Goal: Browse casually

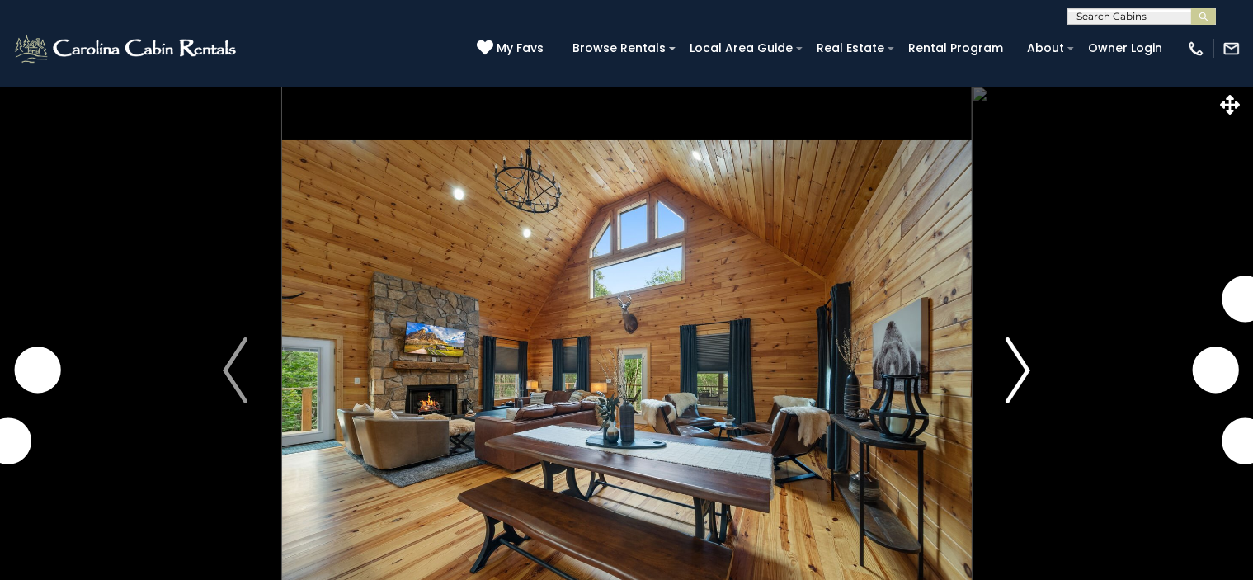
click at [1019, 370] on img "Next" at bounding box center [1017, 370] width 25 height 66
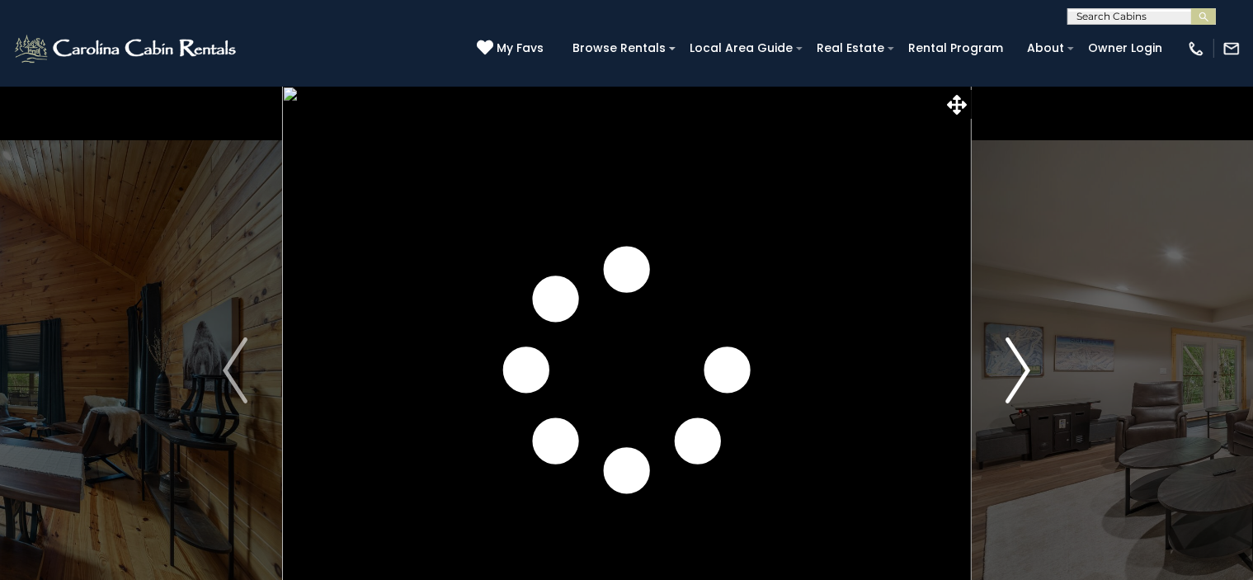
click at [1028, 365] on img "Next" at bounding box center [1017, 370] width 25 height 66
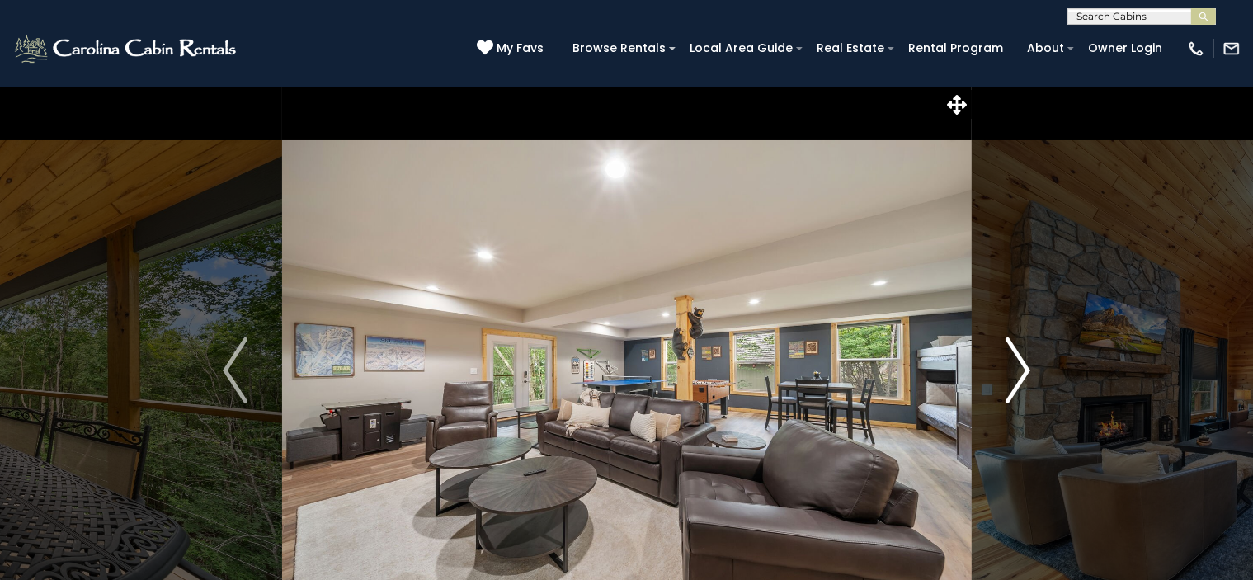
click at [1028, 365] on img "Next" at bounding box center [1017, 370] width 25 height 66
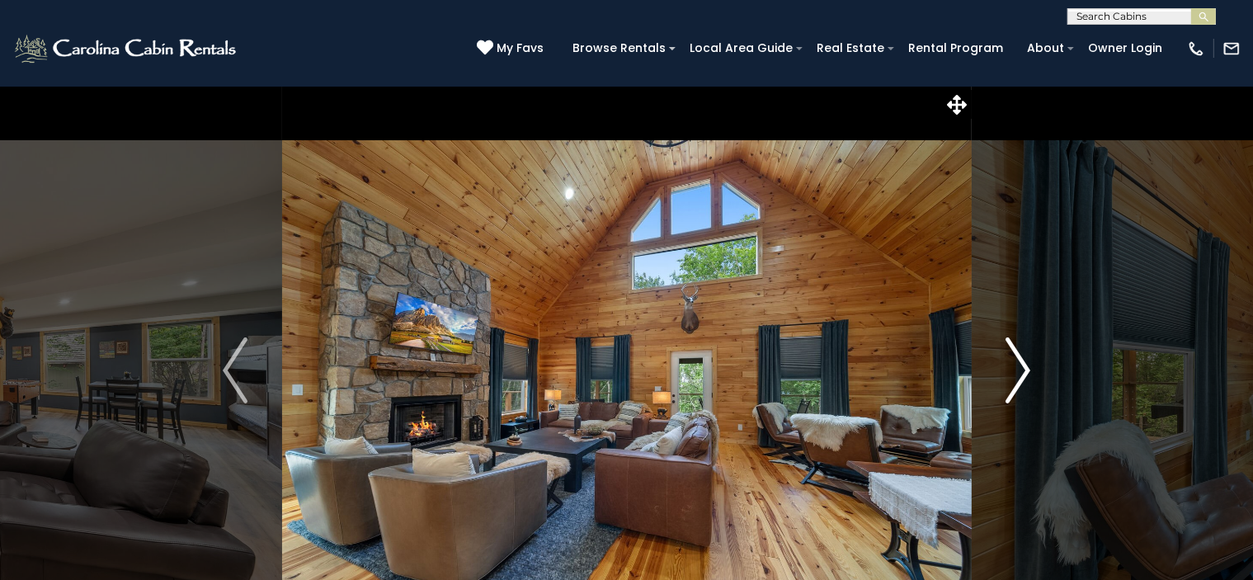
click at [1028, 365] on img "Next" at bounding box center [1017, 370] width 25 height 66
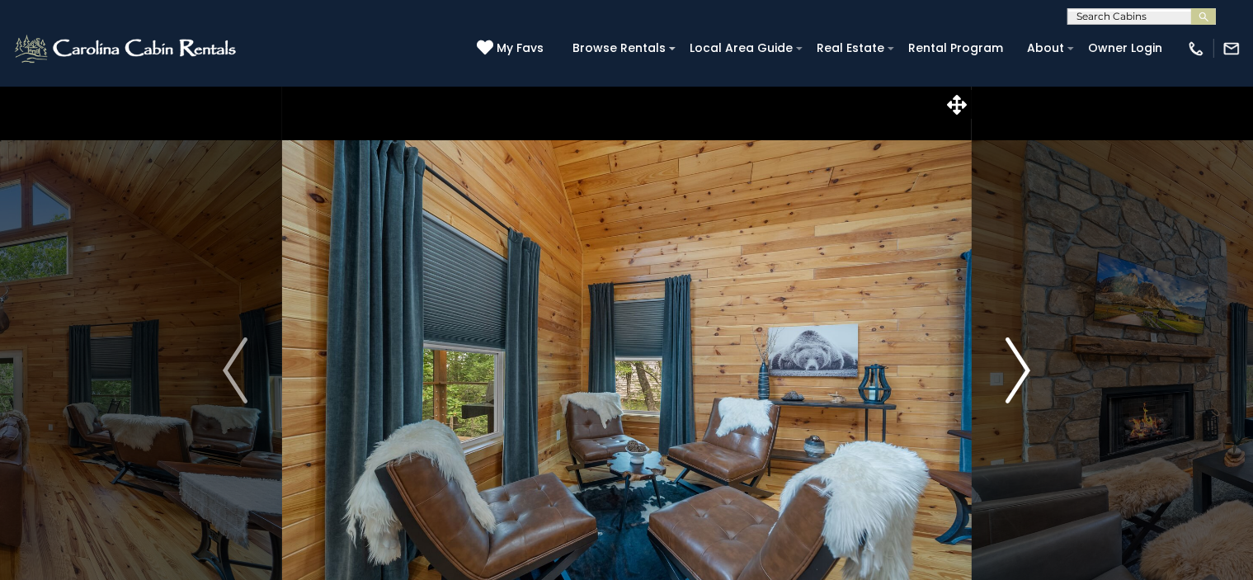
click at [1028, 365] on img "Next" at bounding box center [1017, 370] width 25 height 66
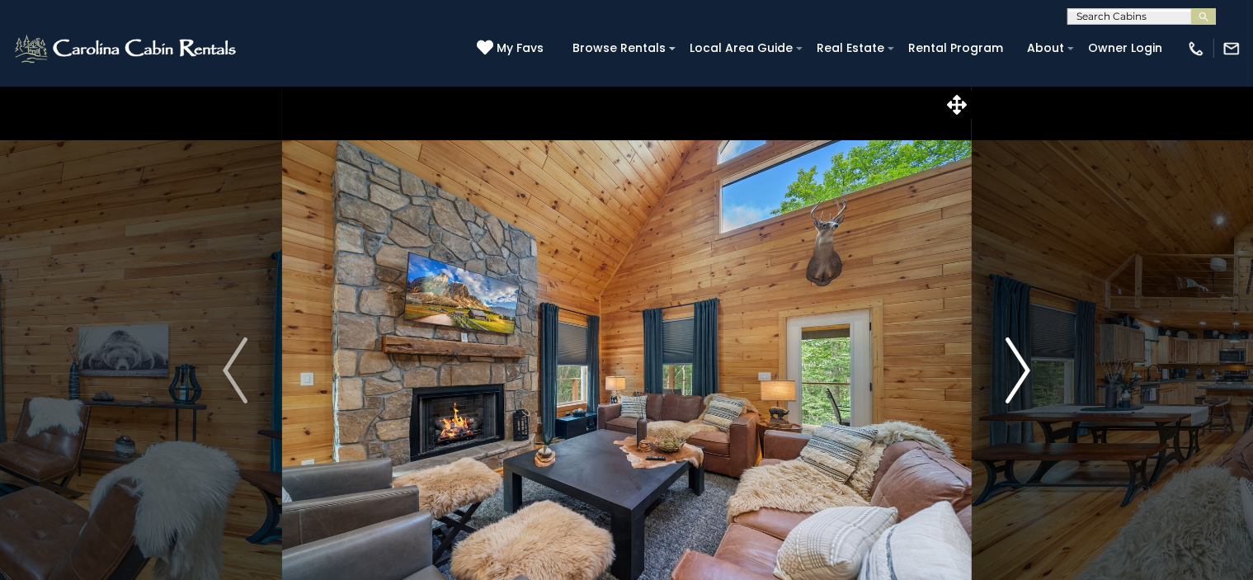
click at [1028, 365] on img "Next" at bounding box center [1017, 370] width 25 height 66
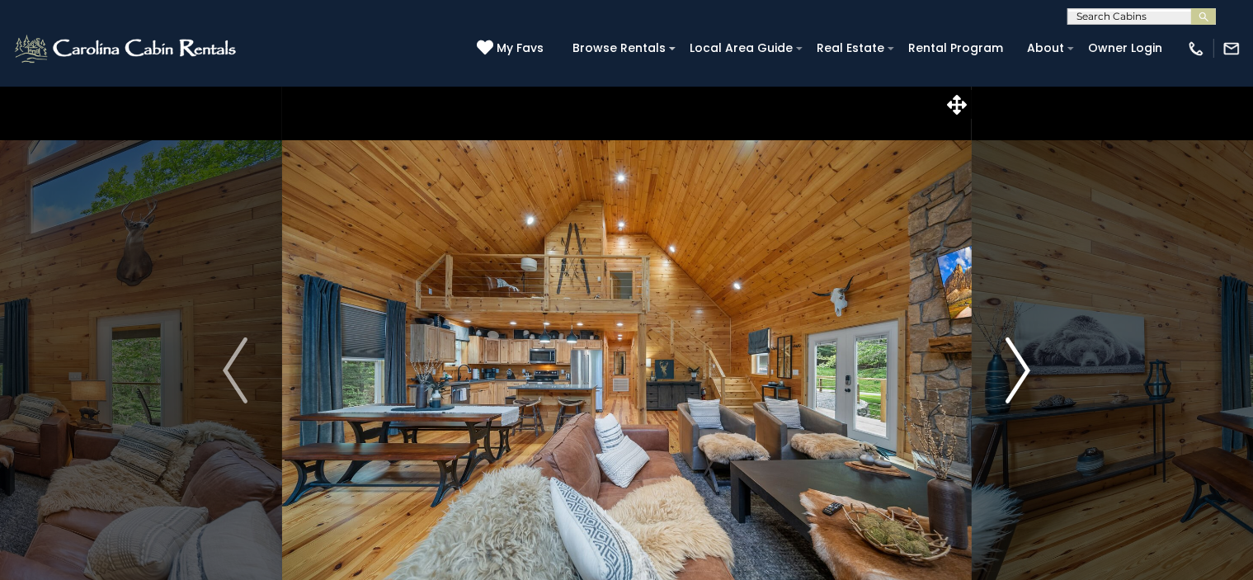
click at [1028, 365] on img "Next" at bounding box center [1017, 370] width 25 height 66
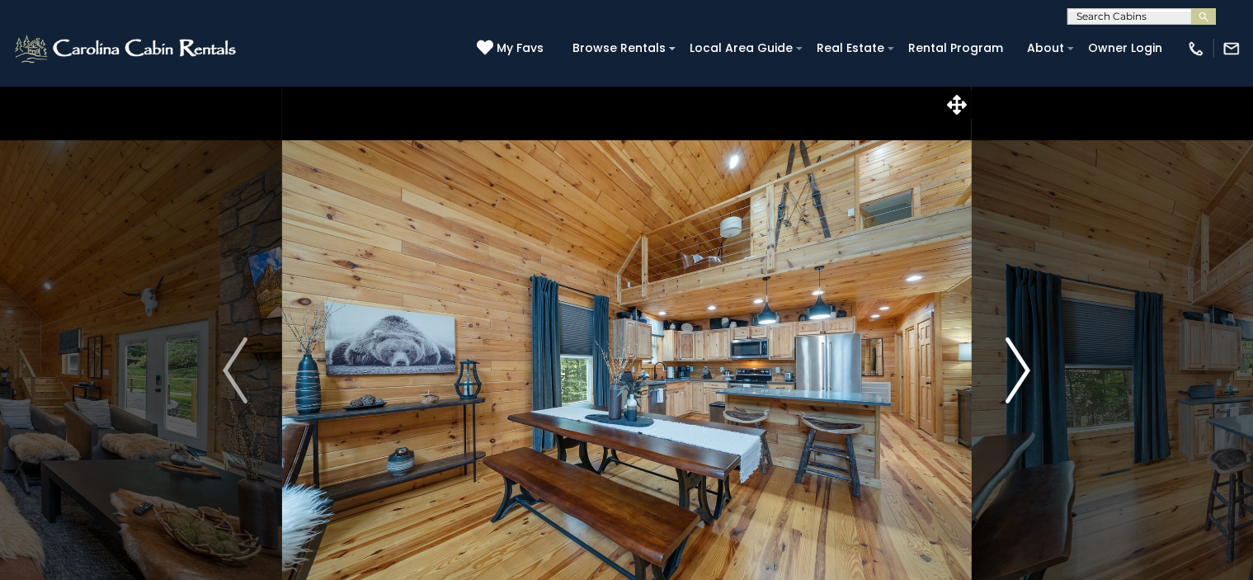
click at [1028, 365] on img "Next" at bounding box center [1017, 370] width 25 height 66
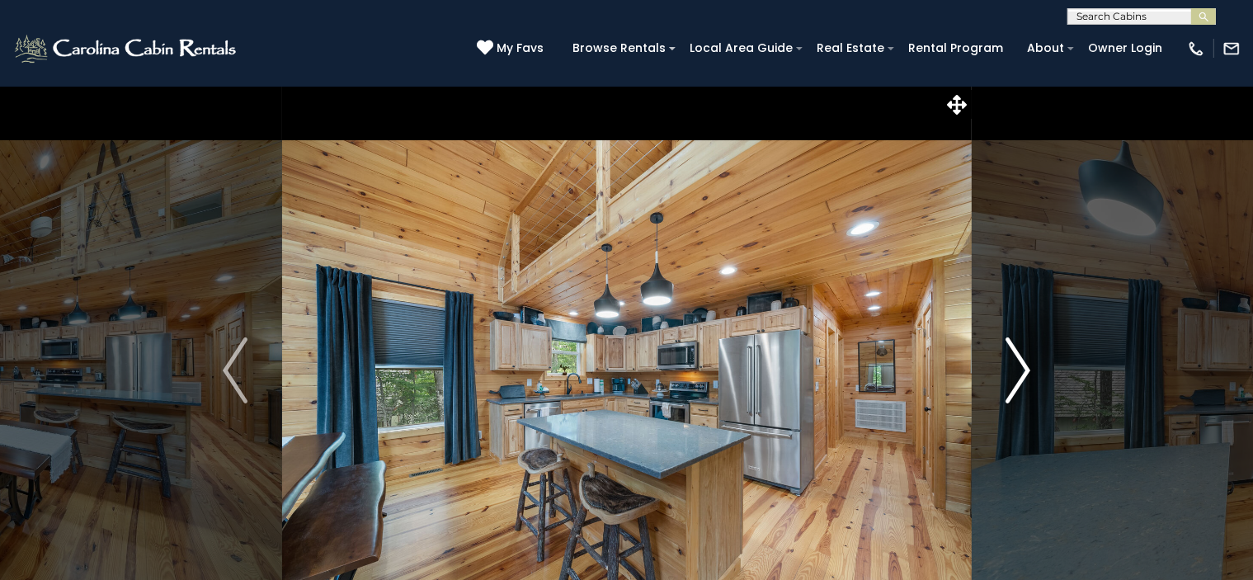
click at [1028, 365] on img "Next" at bounding box center [1017, 370] width 25 height 66
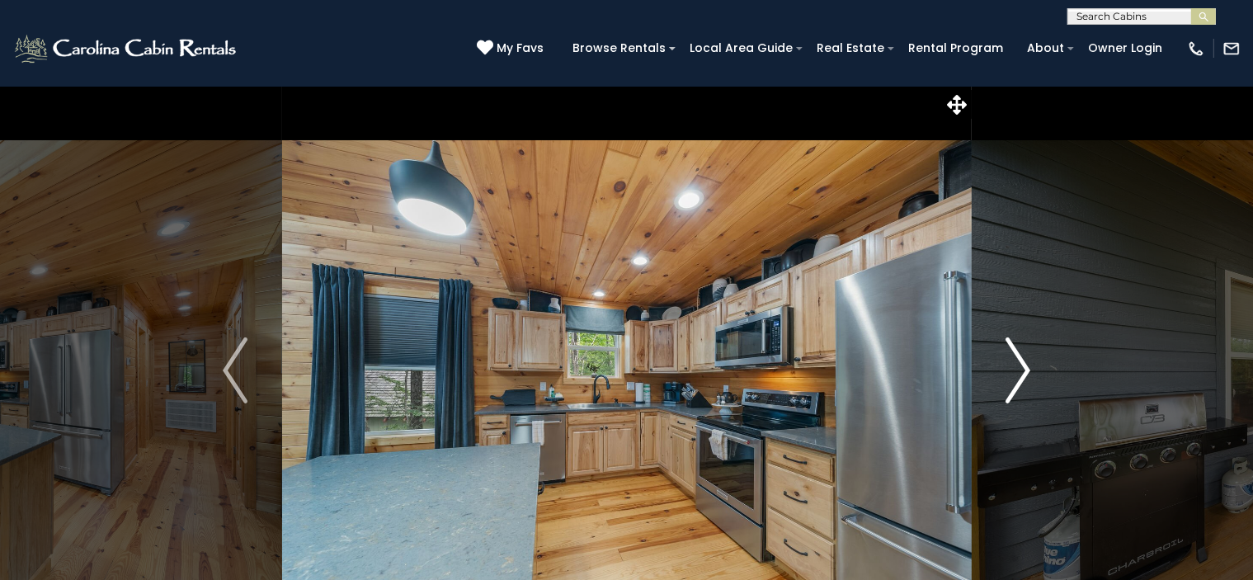
click at [1028, 365] on img "Next" at bounding box center [1017, 370] width 25 height 66
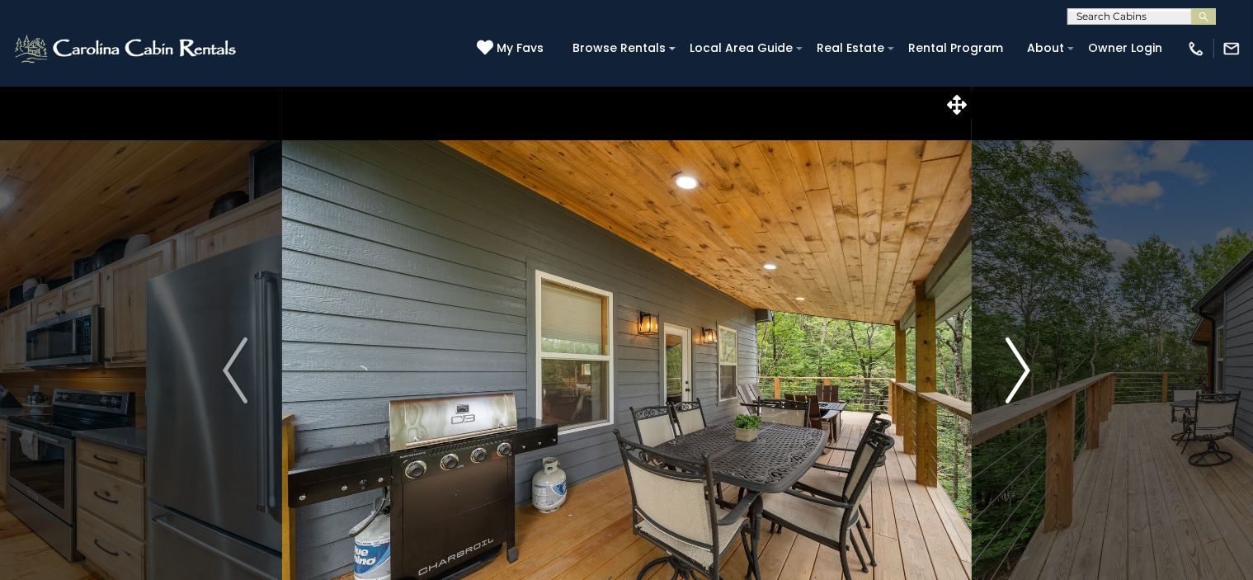
click at [1028, 365] on img "Next" at bounding box center [1017, 370] width 25 height 66
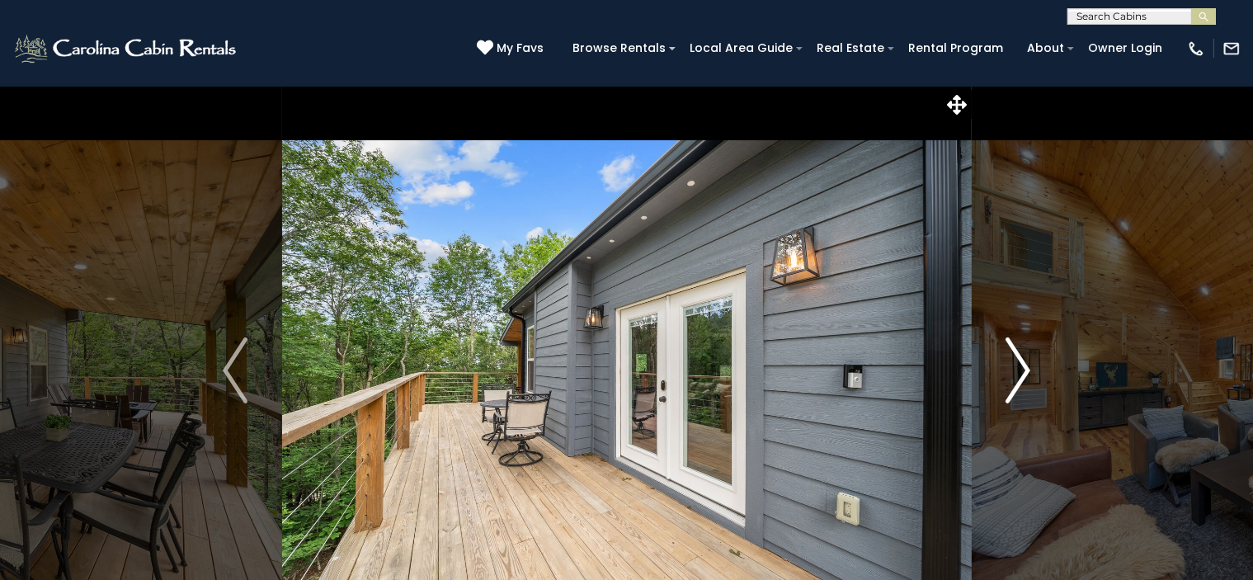
click at [1028, 365] on img "Next" at bounding box center [1017, 370] width 25 height 66
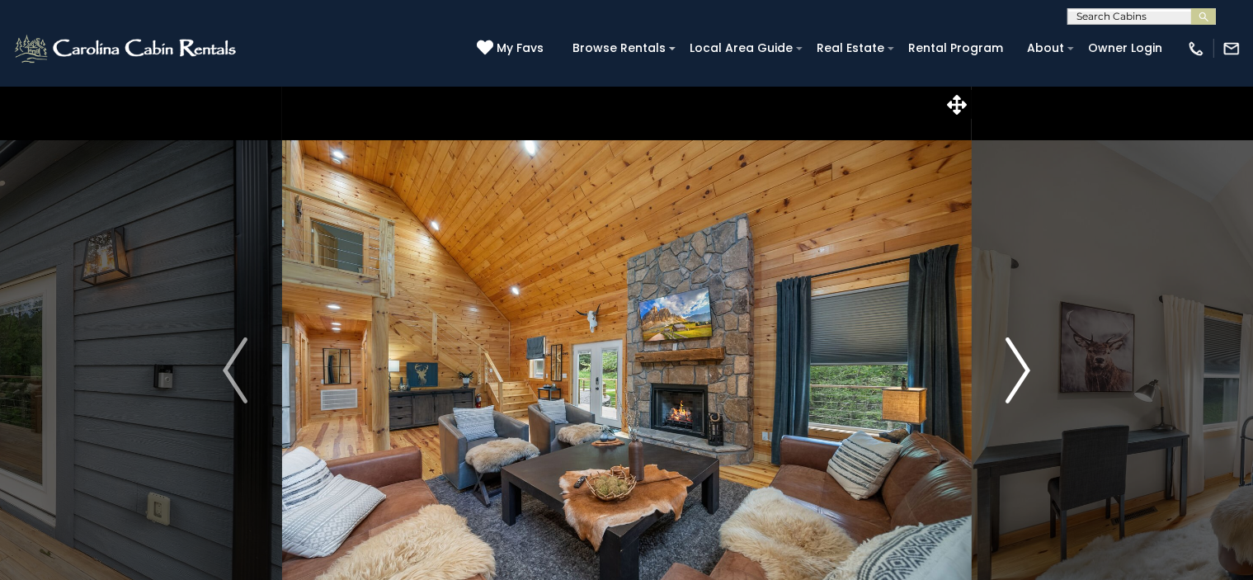
click at [1028, 365] on img "Next" at bounding box center [1017, 370] width 25 height 66
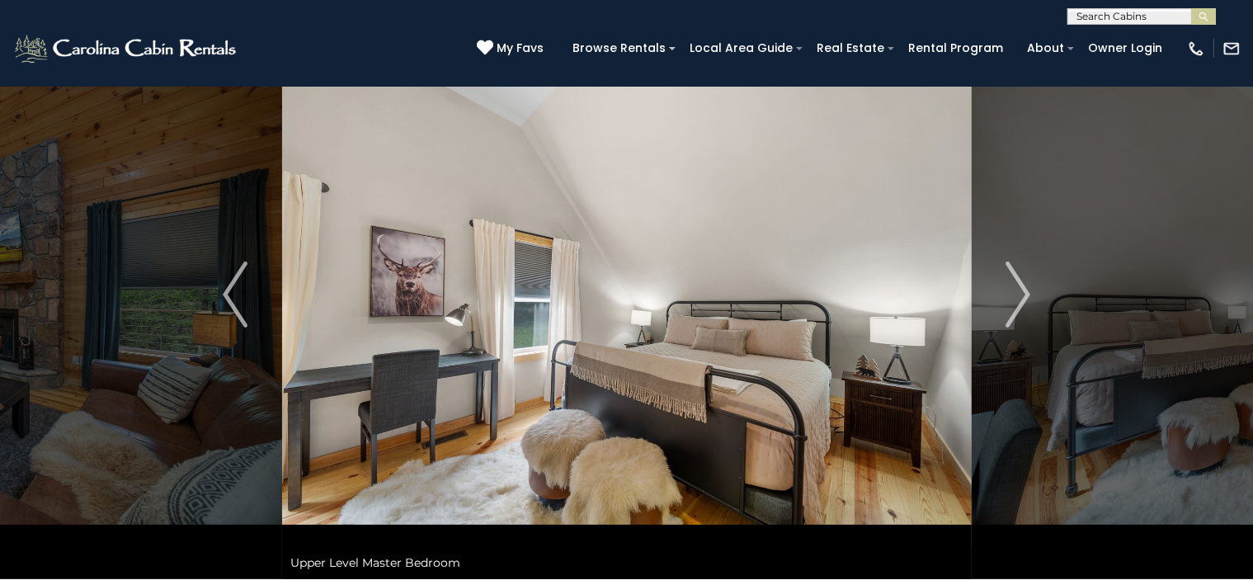
scroll to position [87, 0]
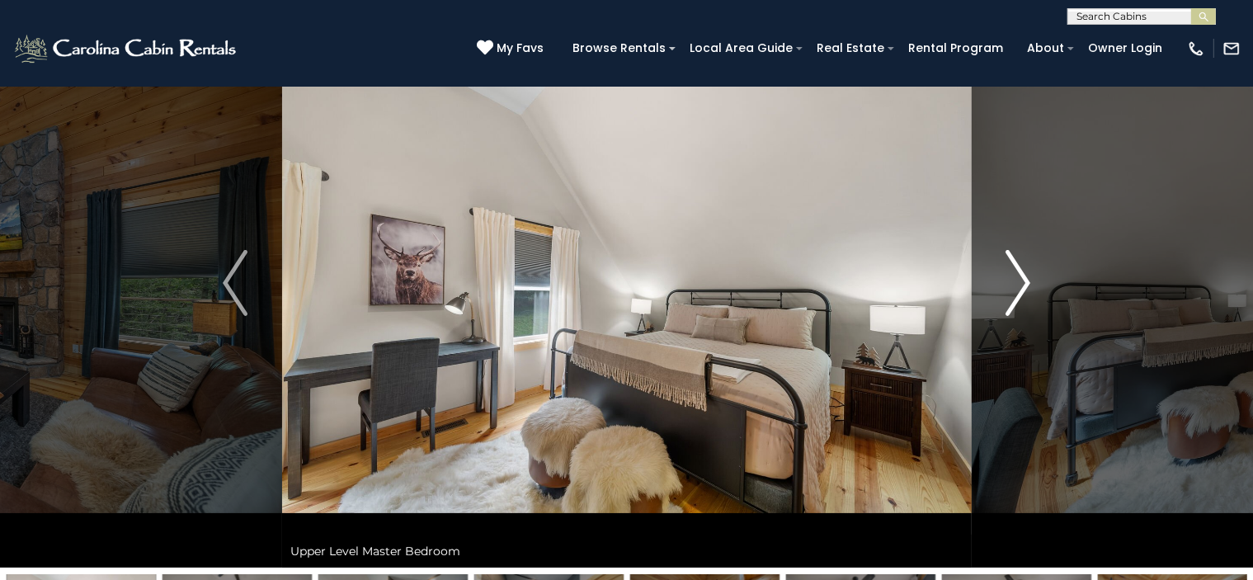
click at [1025, 273] on img "Next" at bounding box center [1017, 283] width 25 height 66
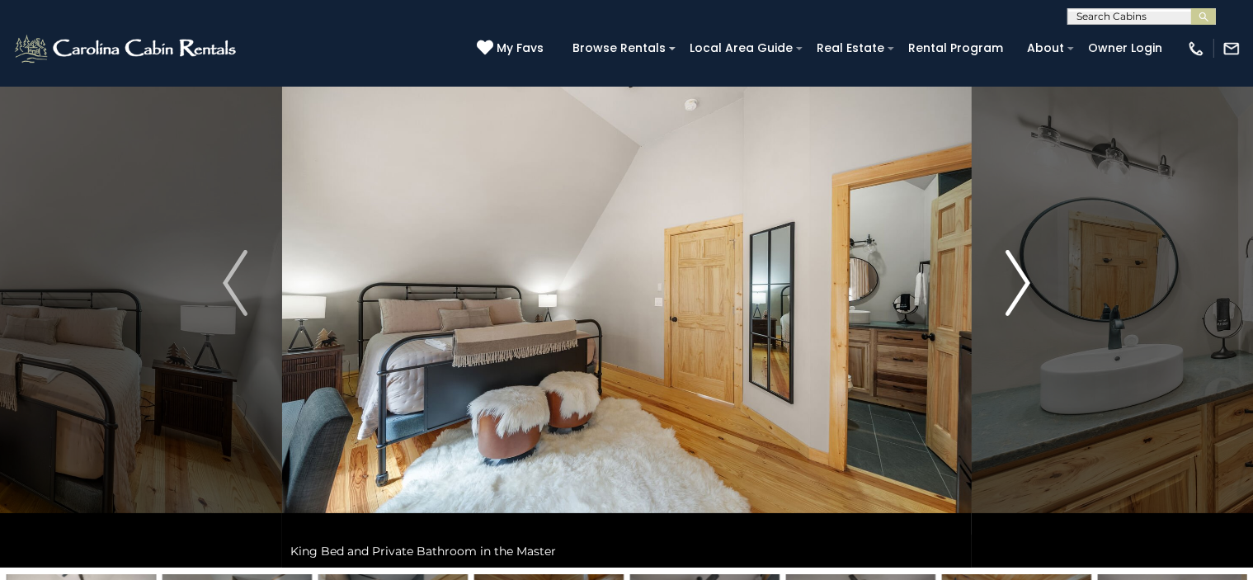
click at [1025, 273] on img "Next" at bounding box center [1017, 283] width 25 height 66
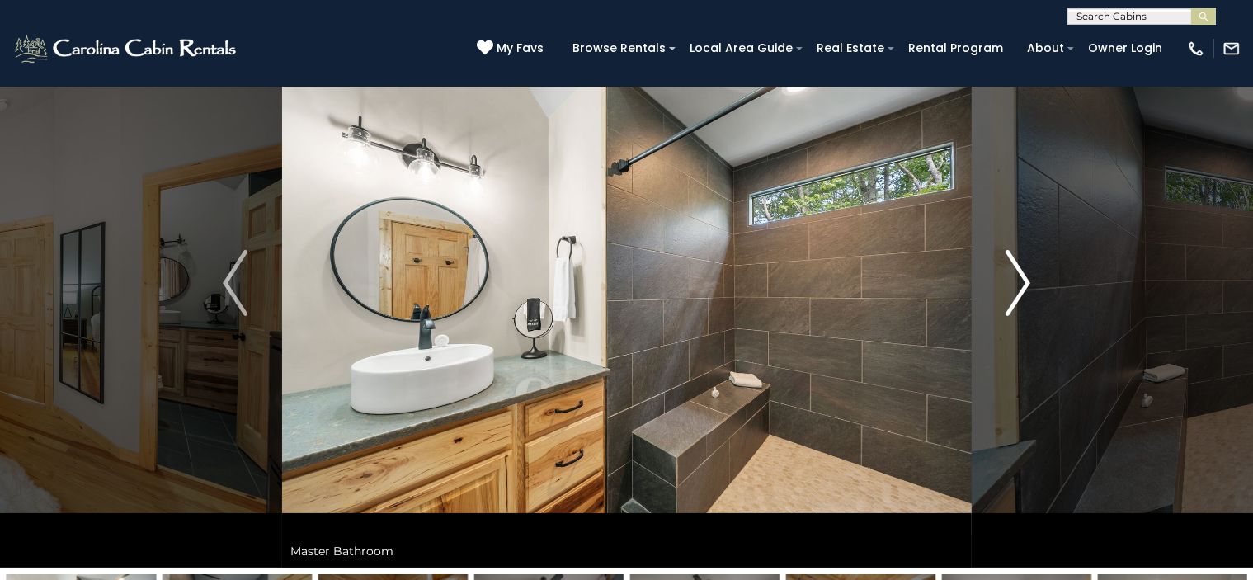
click at [1025, 273] on img "Next" at bounding box center [1017, 283] width 25 height 66
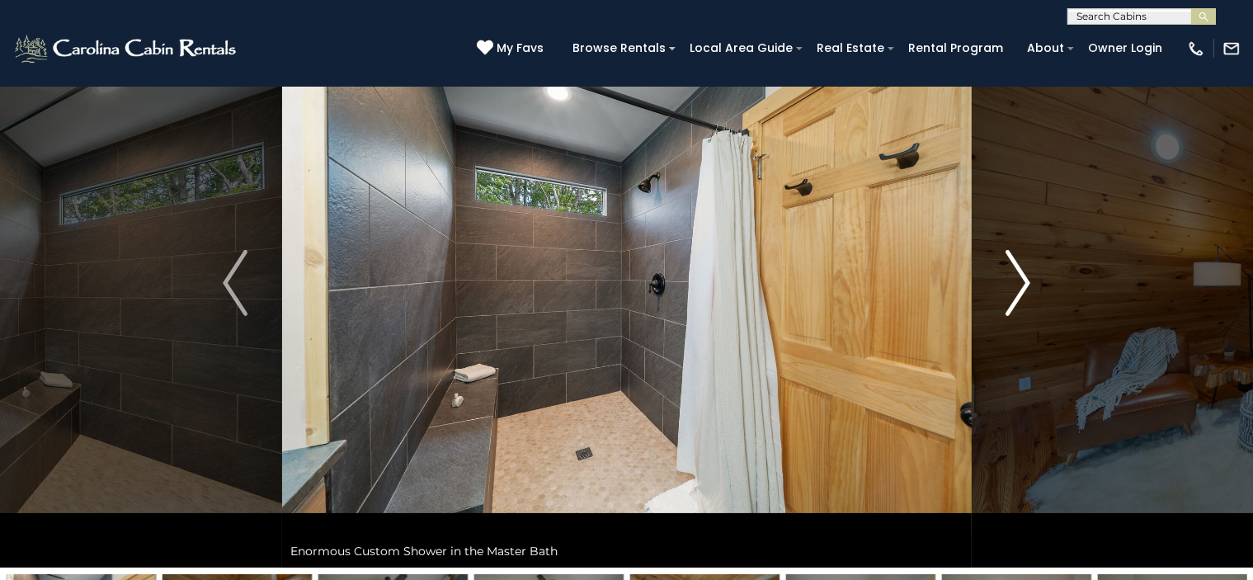
click at [1025, 273] on img "Next" at bounding box center [1017, 283] width 25 height 66
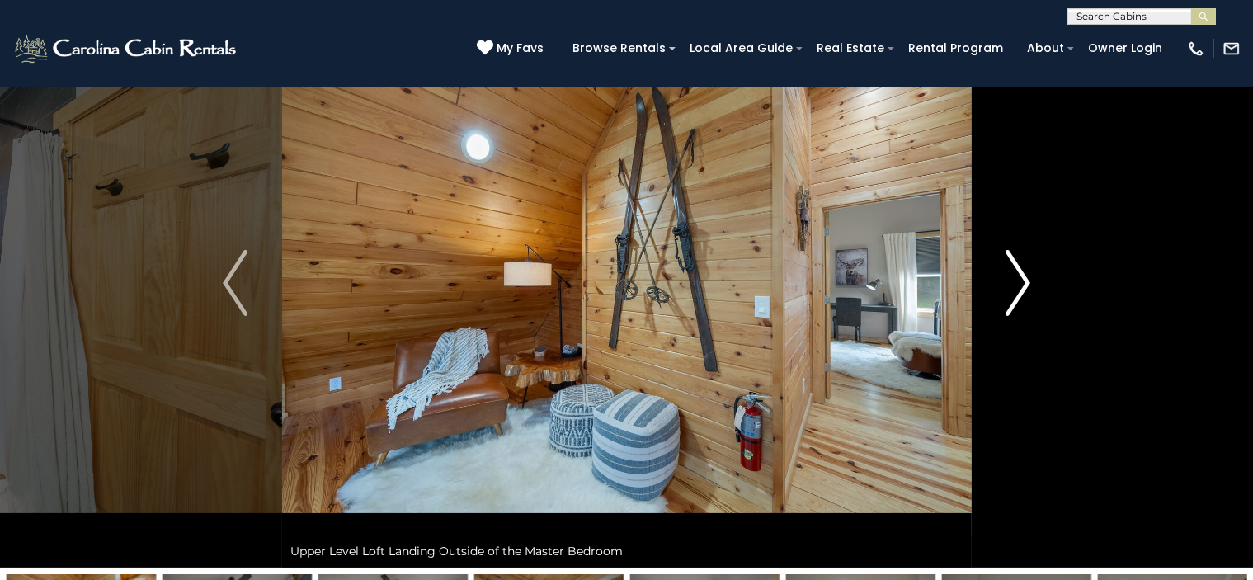
click at [1025, 273] on img "Next" at bounding box center [1017, 283] width 25 height 66
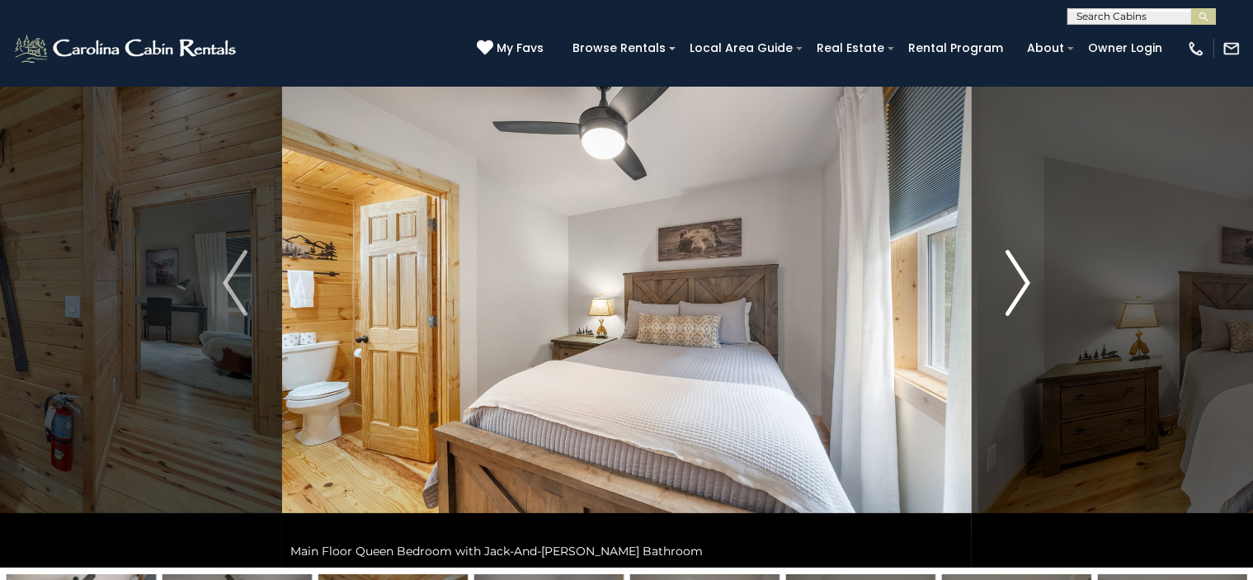
click at [1025, 273] on img "Next" at bounding box center [1017, 283] width 25 height 66
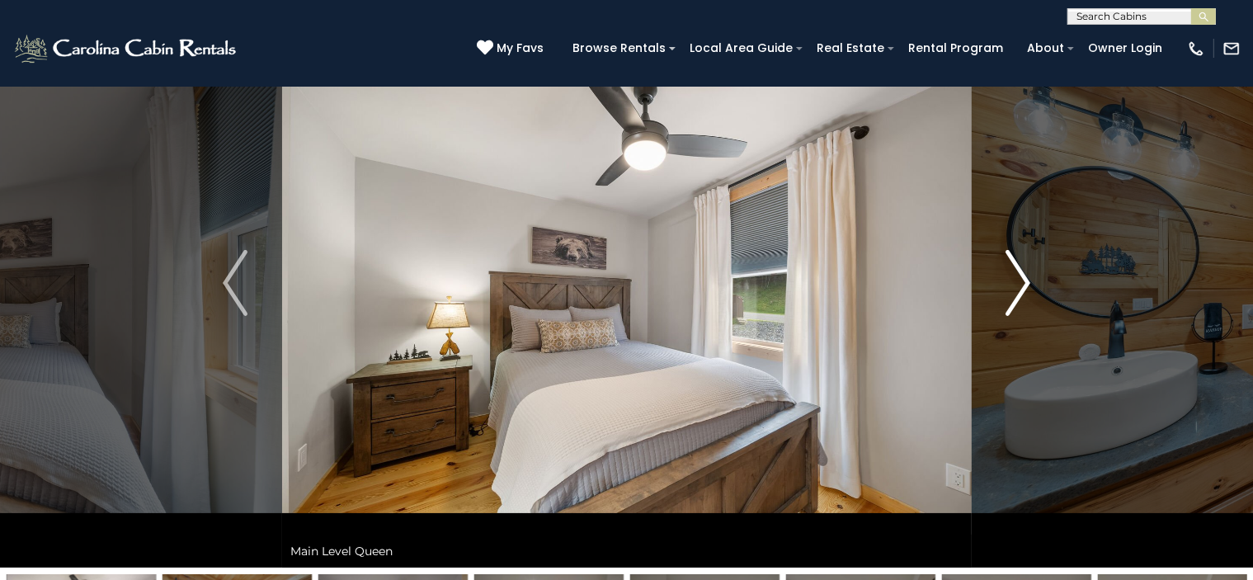
click at [1023, 268] on img "Next" at bounding box center [1017, 283] width 25 height 66
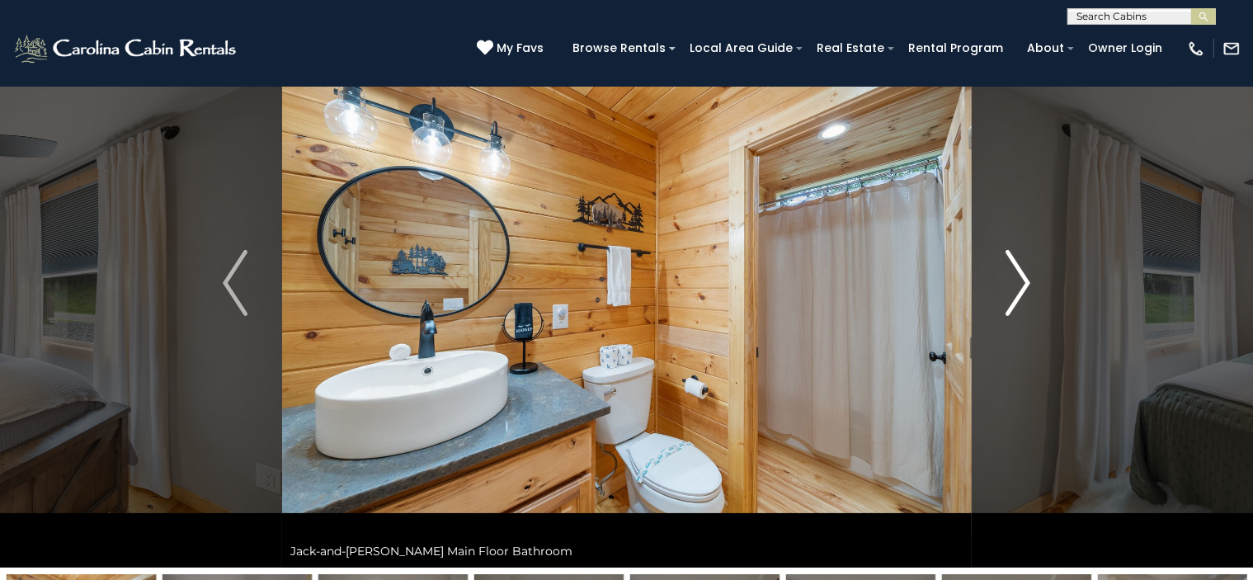
click at [1023, 268] on img "Next" at bounding box center [1017, 283] width 25 height 66
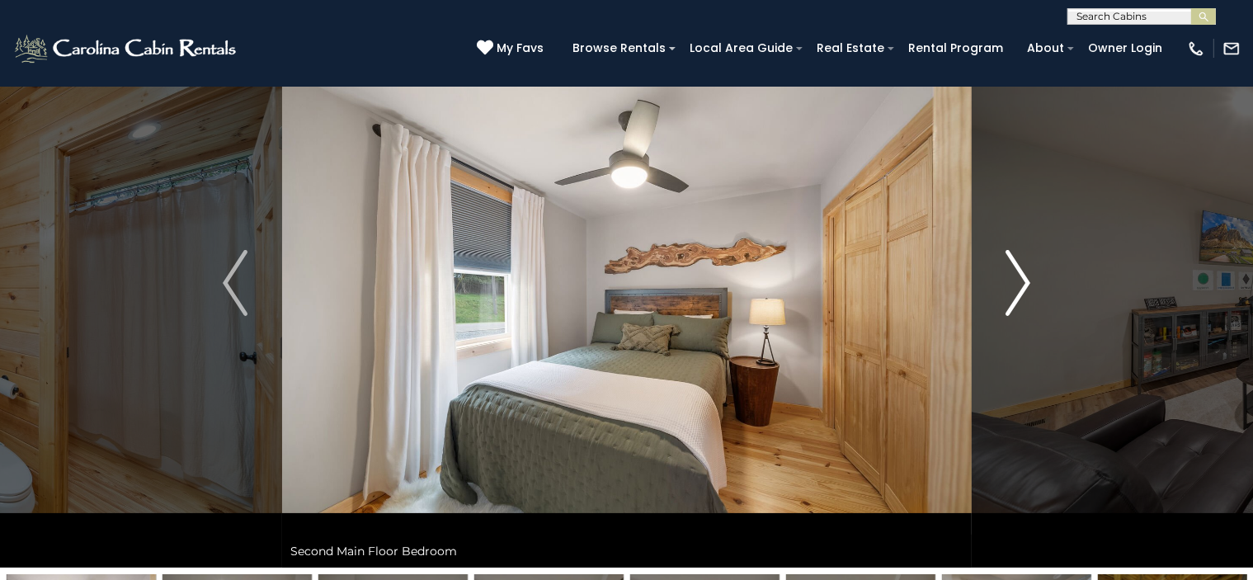
click at [1023, 268] on img "Next" at bounding box center [1017, 283] width 25 height 66
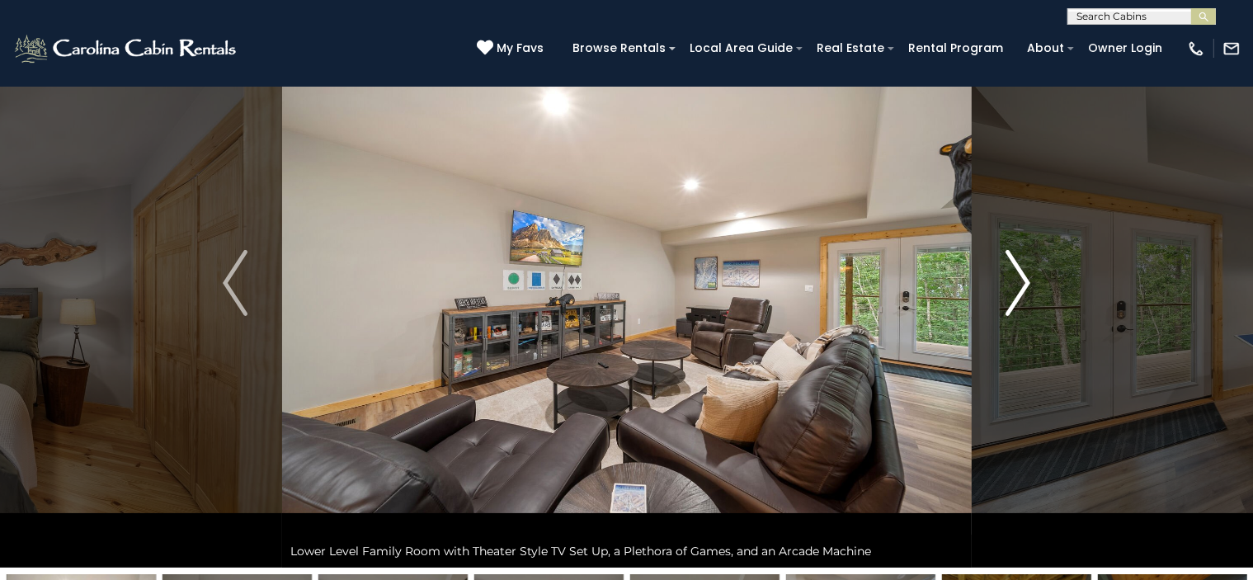
click at [1023, 268] on img "Next" at bounding box center [1017, 283] width 25 height 66
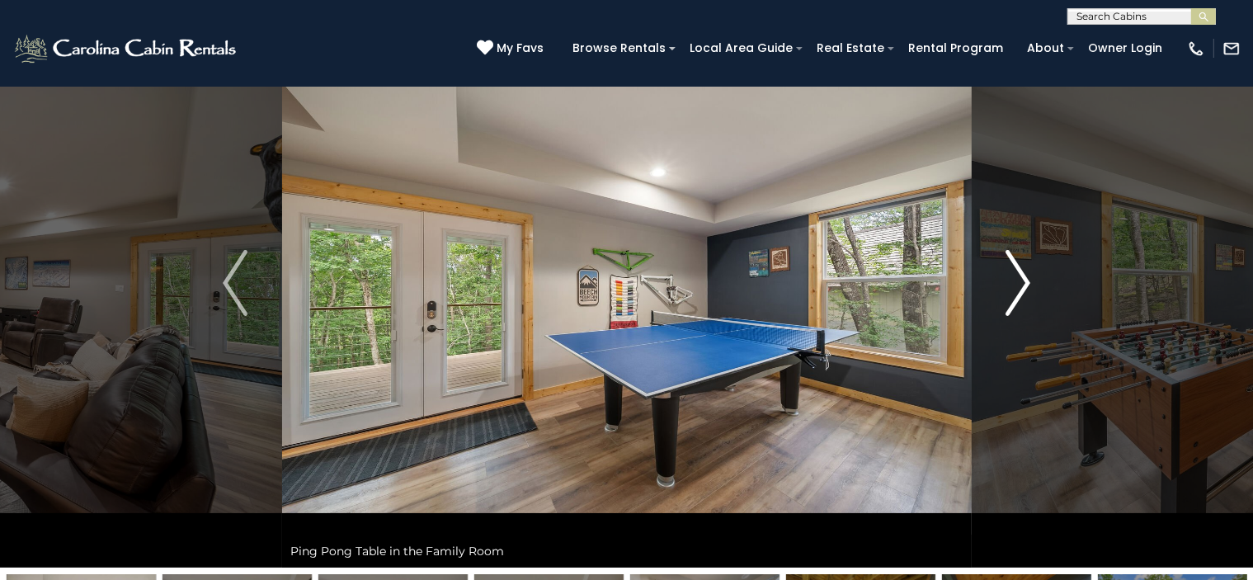
click at [1023, 268] on img "Next" at bounding box center [1017, 283] width 25 height 66
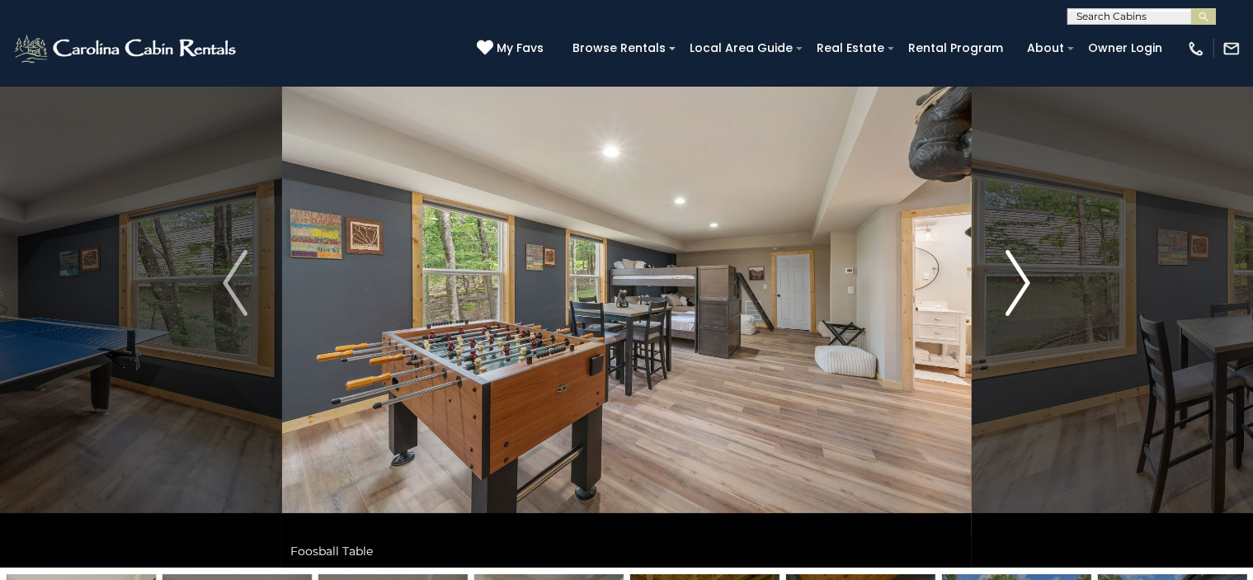
click at [1023, 268] on img "Next" at bounding box center [1017, 283] width 25 height 66
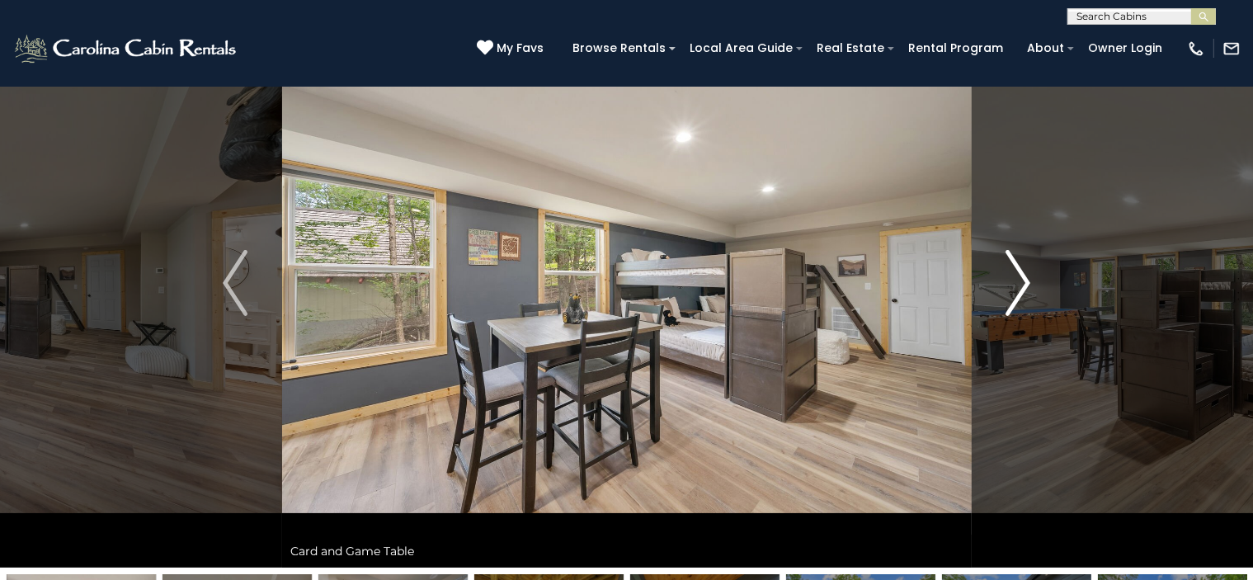
click at [1023, 268] on img "Next" at bounding box center [1017, 283] width 25 height 66
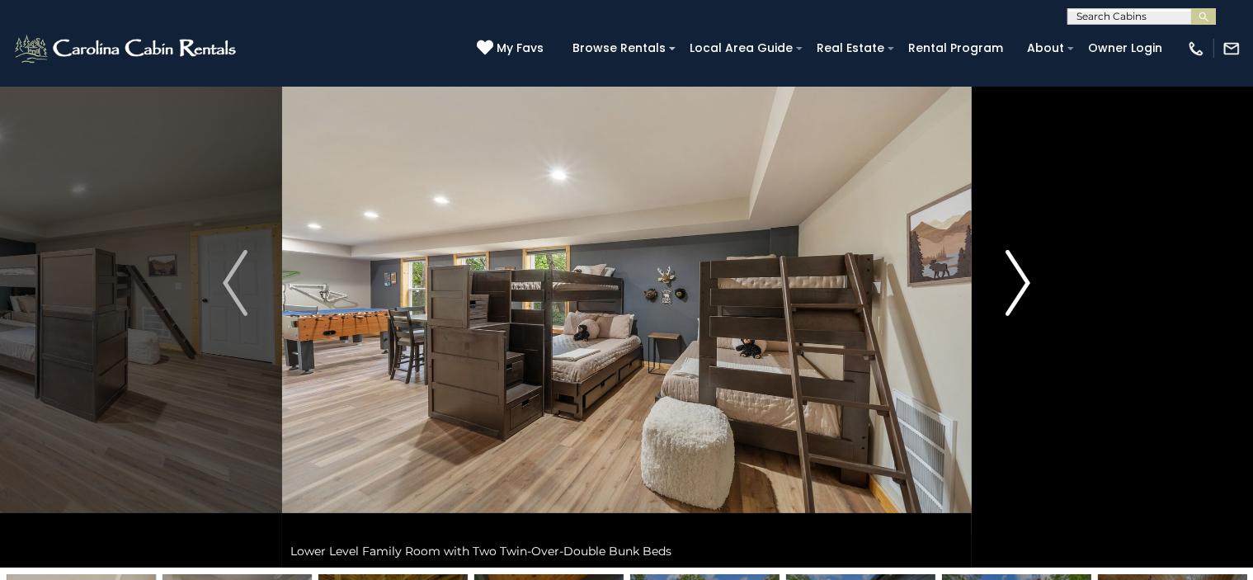
click at [1023, 268] on img "Next" at bounding box center [1017, 283] width 25 height 66
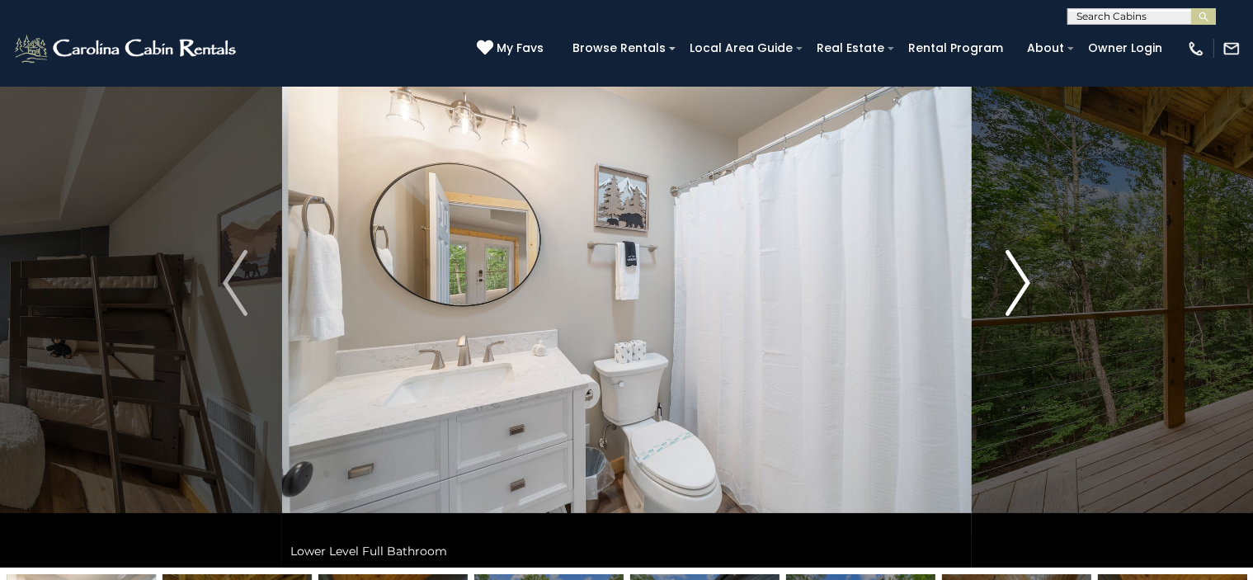
click at [1023, 268] on img "Next" at bounding box center [1017, 283] width 25 height 66
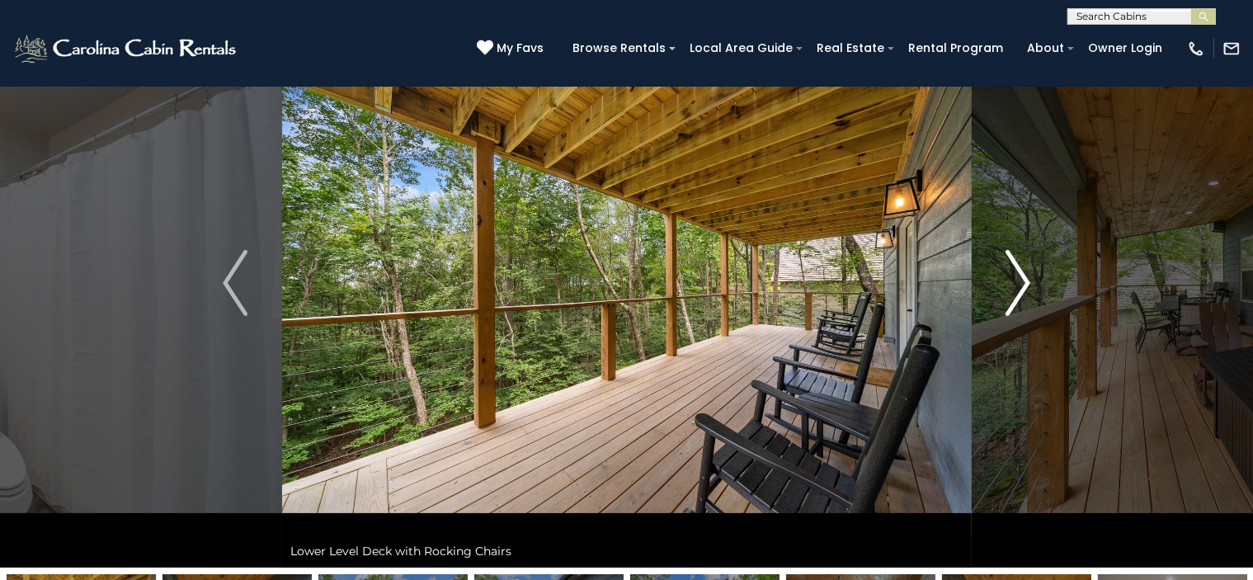
click at [1027, 278] on img "Next" at bounding box center [1017, 283] width 25 height 66
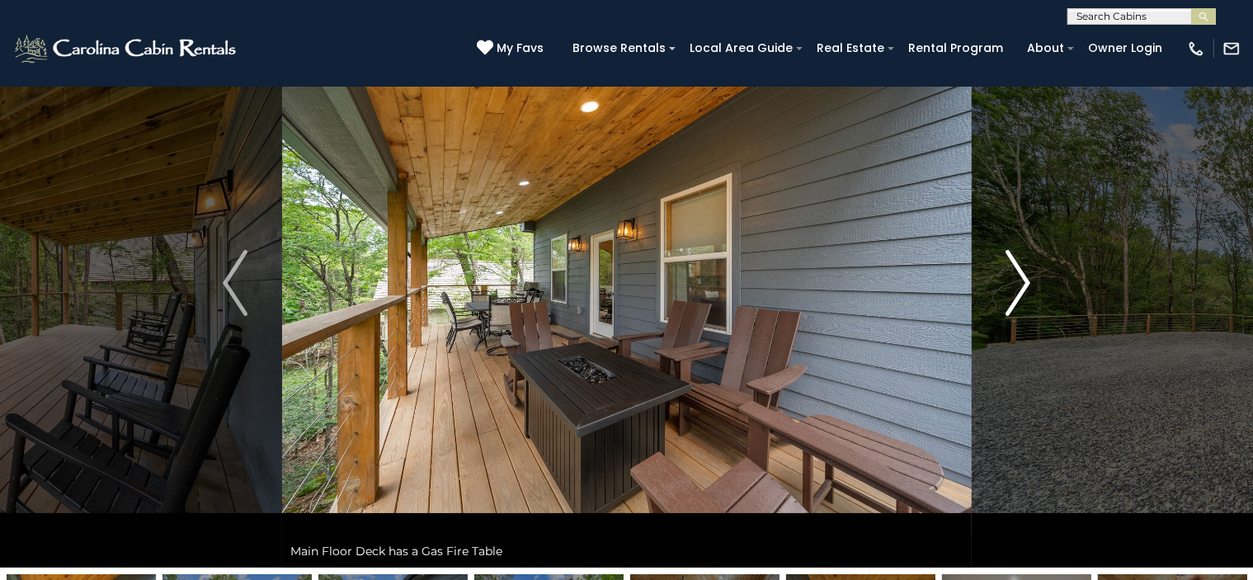
click at [1027, 278] on img "Next" at bounding box center [1017, 283] width 25 height 66
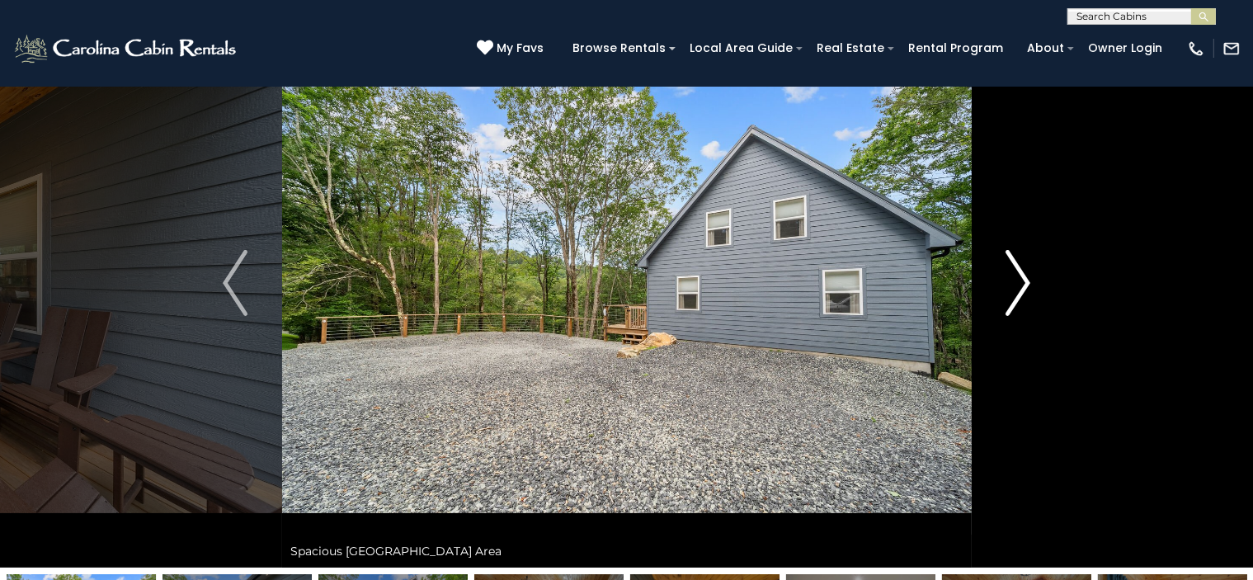
click at [1027, 278] on img "Next" at bounding box center [1017, 283] width 25 height 66
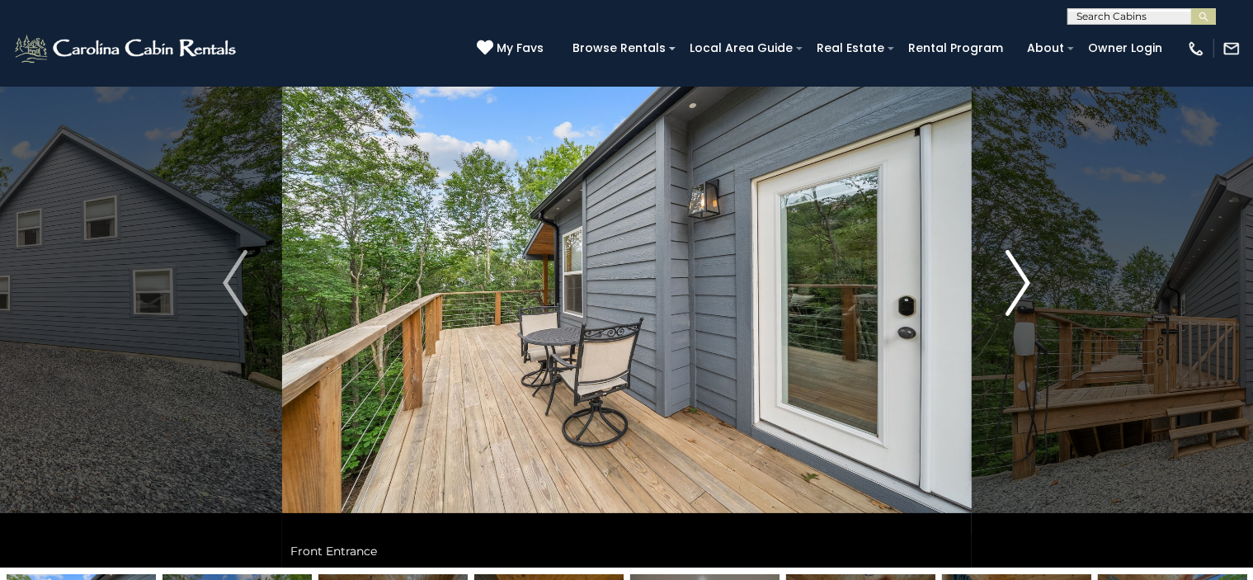
click at [1027, 278] on img "Next" at bounding box center [1017, 283] width 25 height 66
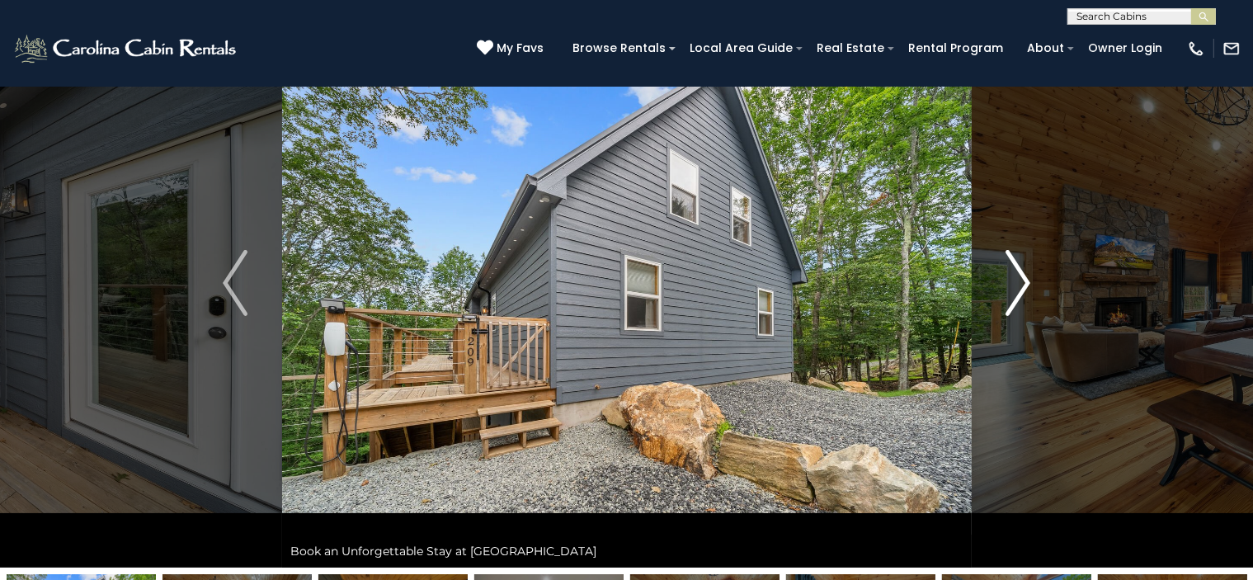
click at [1027, 278] on img "Next" at bounding box center [1017, 283] width 25 height 66
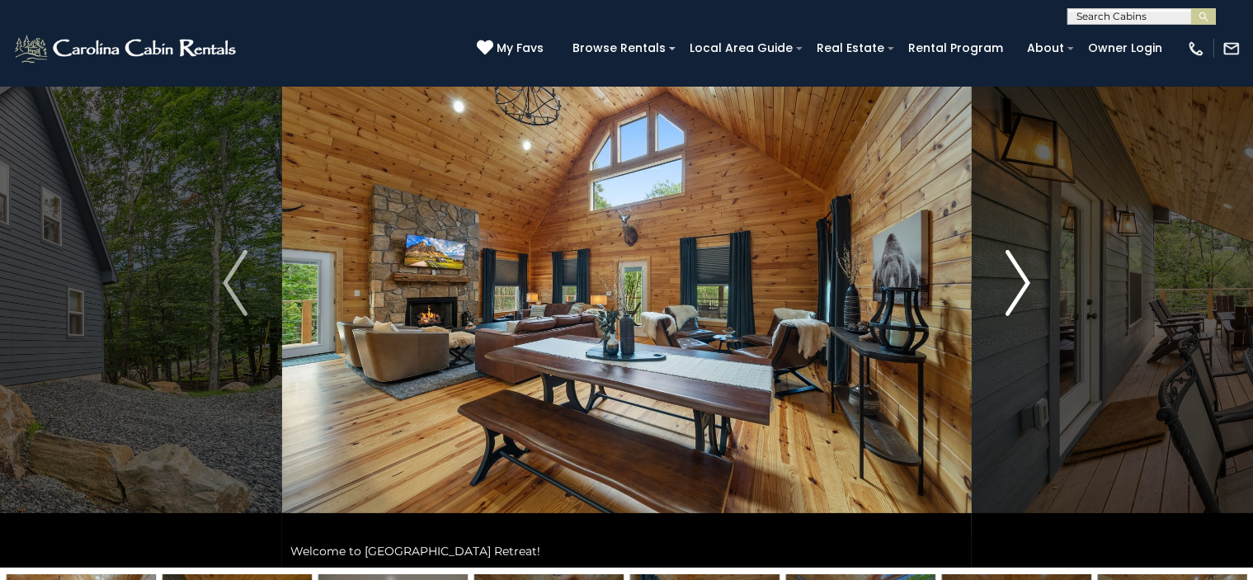
click at [1027, 278] on img "Next" at bounding box center [1017, 283] width 25 height 66
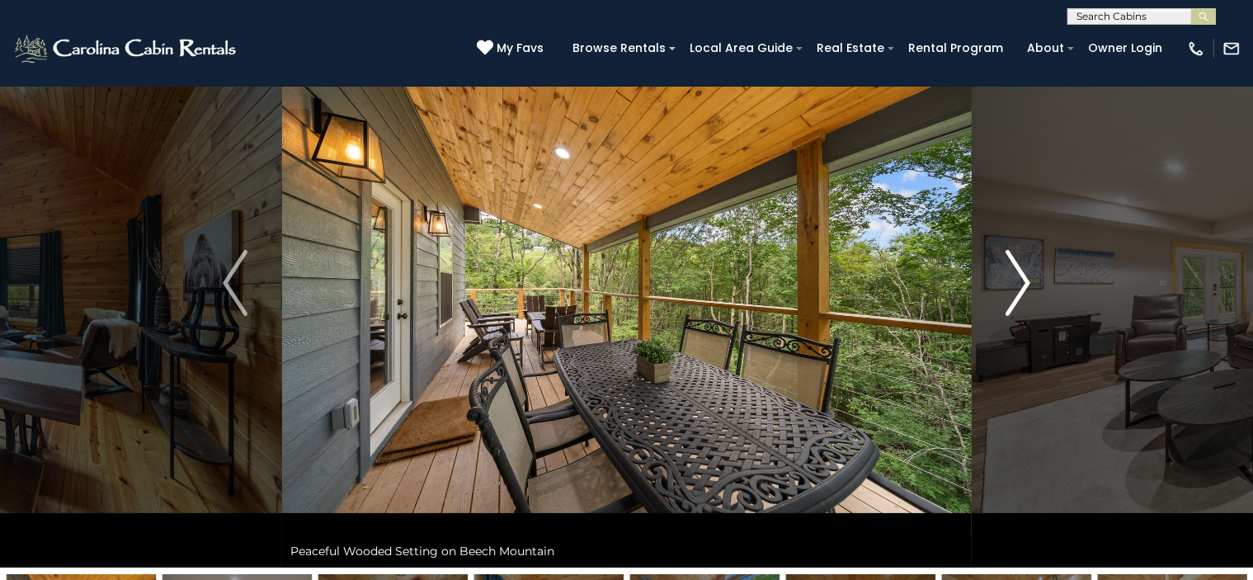
click at [1027, 278] on img "Next" at bounding box center [1017, 283] width 25 height 66
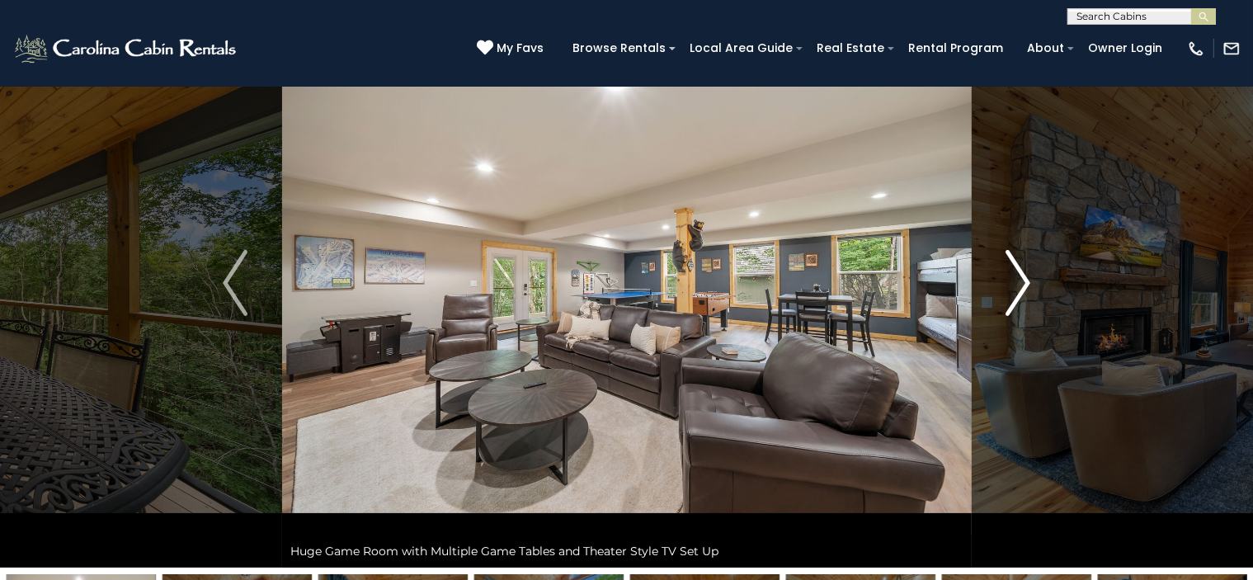
click at [1027, 278] on img "Next" at bounding box center [1017, 283] width 25 height 66
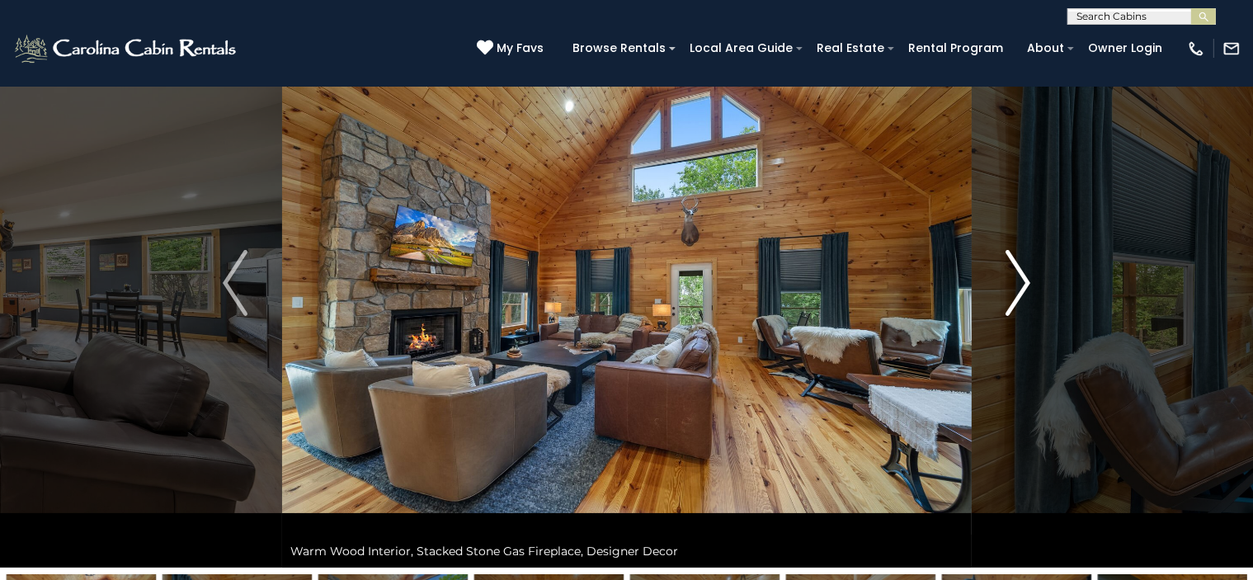
click at [1027, 278] on img "Next" at bounding box center [1017, 283] width 25 height 66
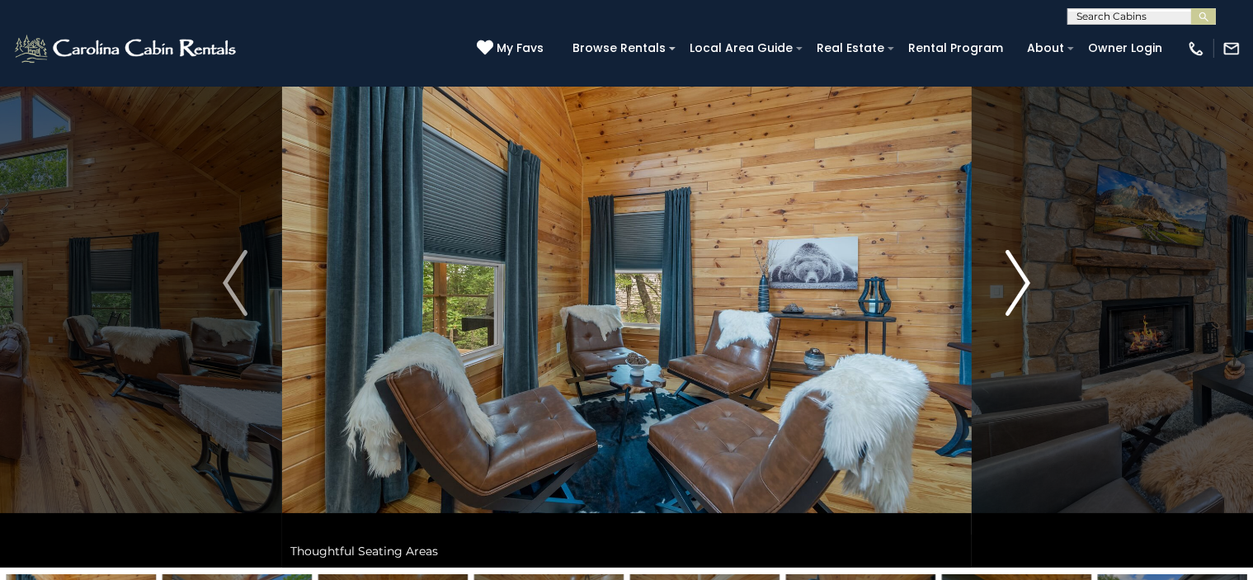
click at [1027, 278] on img "Next" at bounding box center [1017, 283] width 25 height 66
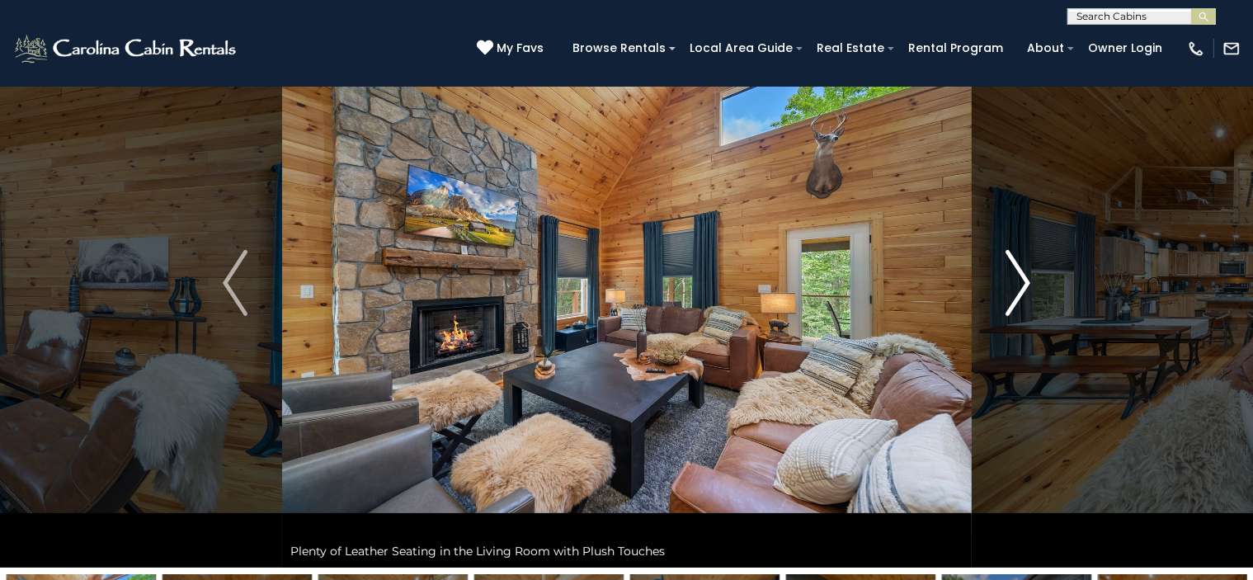
click at [1027, 278] on img "Next" at bounding box center [1017, 283] width 25 height 66
